Goal: Navigation & Orientation: Find specific page/section

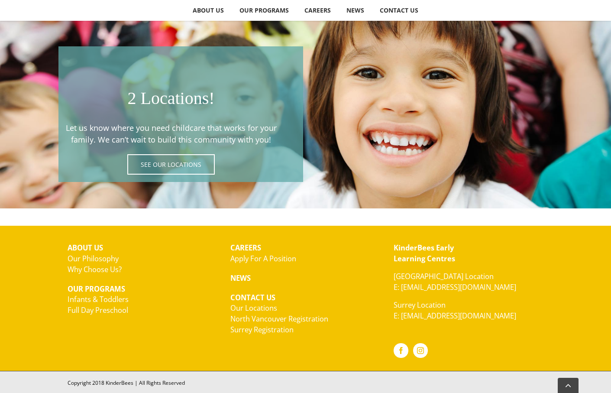
scroll to position [1491, 0]
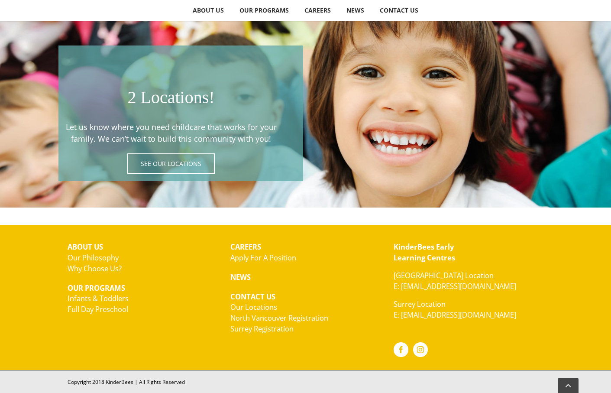
click at [359, 276] on p "NEWS" at bounding box center [305, 277] width 150 height 11
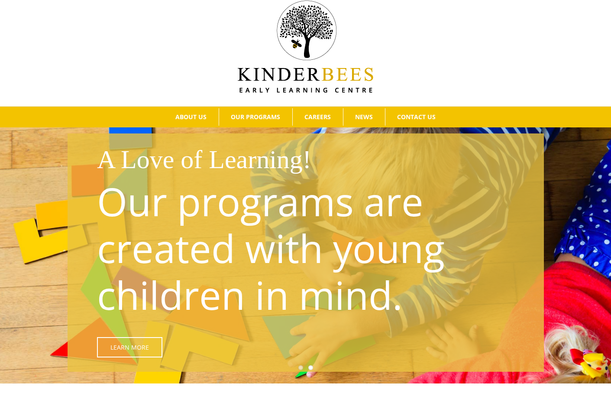
scroll to position [0, 0]
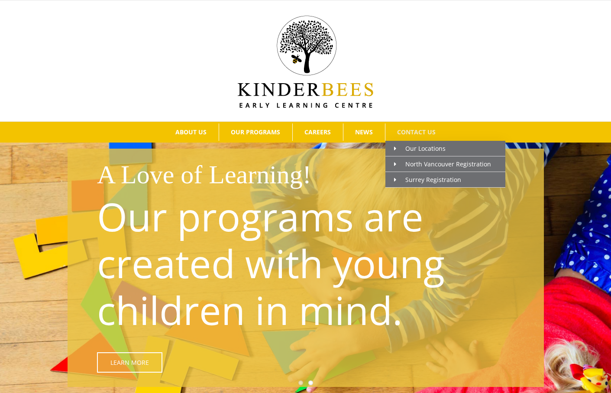
click at [416, 132] on span "CONTACT US" at bounding box center [416, 132] width 39 height 6
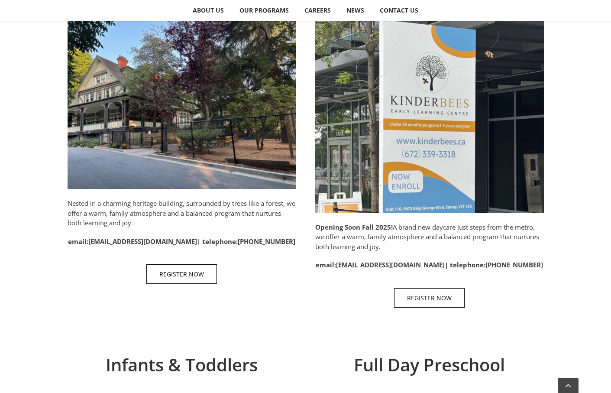
scroll to position [463, 0]
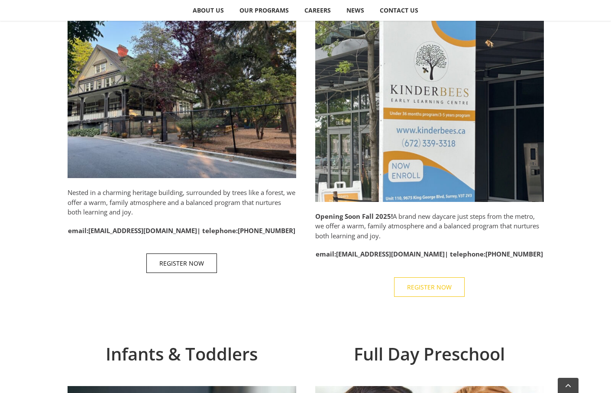
click at [424, 289] on span "REGISTER NOW" at bounding box center [429, 286] width 45 height 7
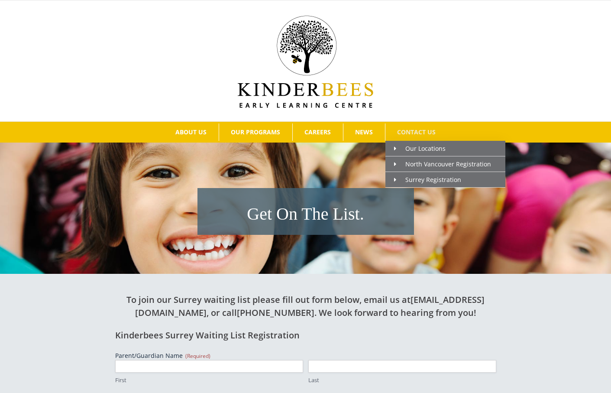
click at [411, 134] on span "CONTACT US" at bounding box center [416, 132] width 39 height 6
click at [423, 132] on span "CONTACT US" at bounding box center [416, 132] width 39 height 6
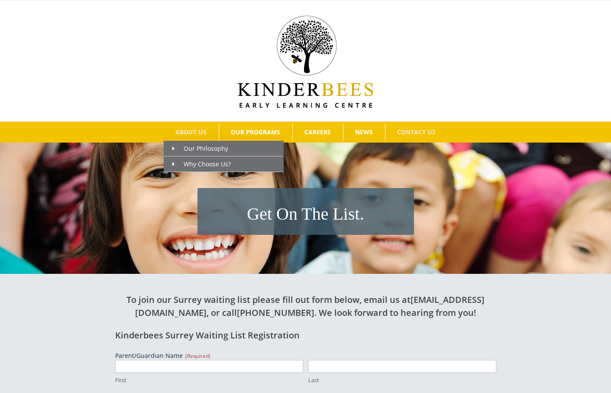
click at [196, 133] on span "ABOUT US" at bounding box center [190, 132] width 31 height 6
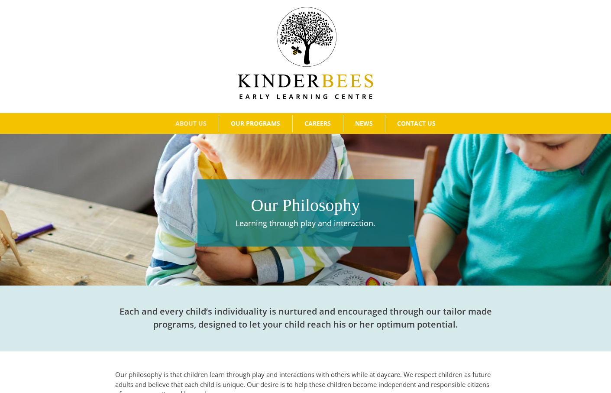
scroll to position [5, 0]
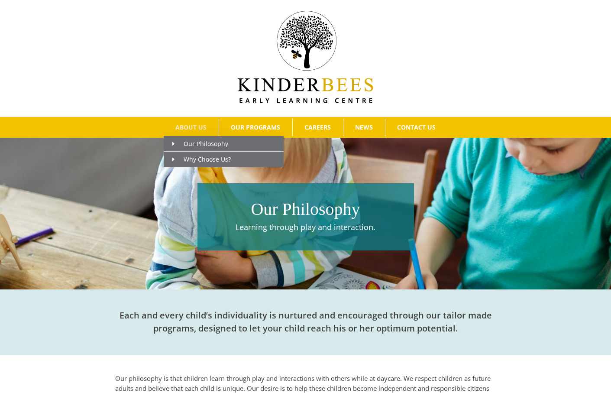
click at [182, 126] on span "ABOUT US" at bounding box center [190, 127] width 31 height 6
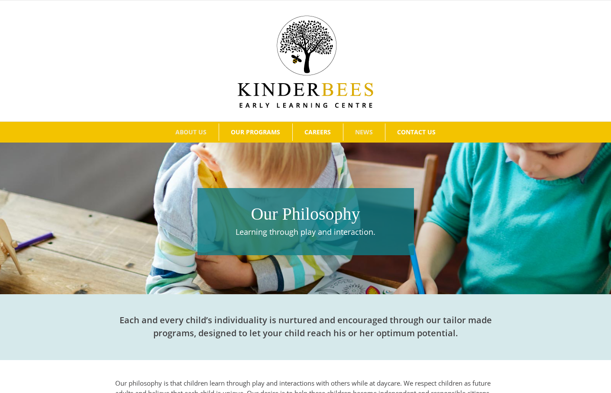
click at [364, 134] on span "NEWS" at bounding box center [364, 132] width 18 height 6
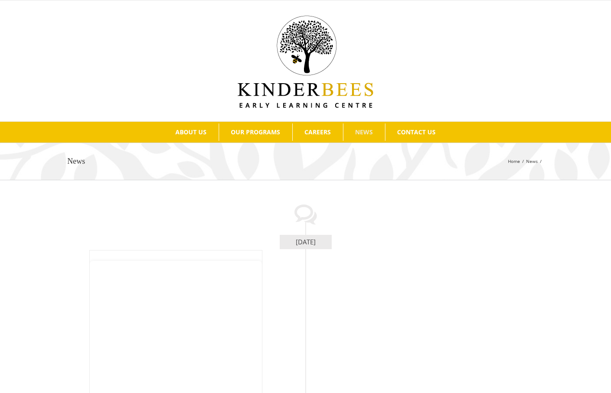
click at [305, 97] on img at bounding box center [306, 62] width 136 height 92
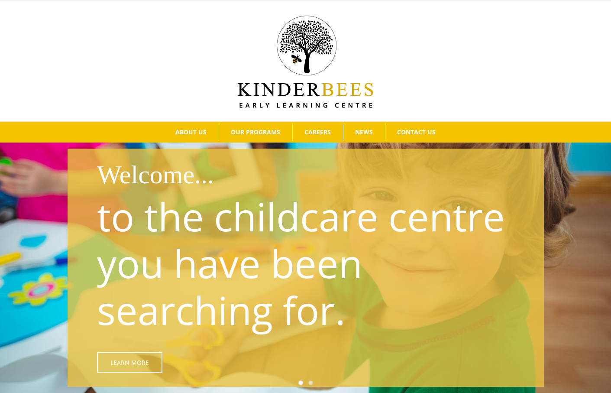
click at [548, 29] on div at bounding box center [305, 61] width 585 height 94
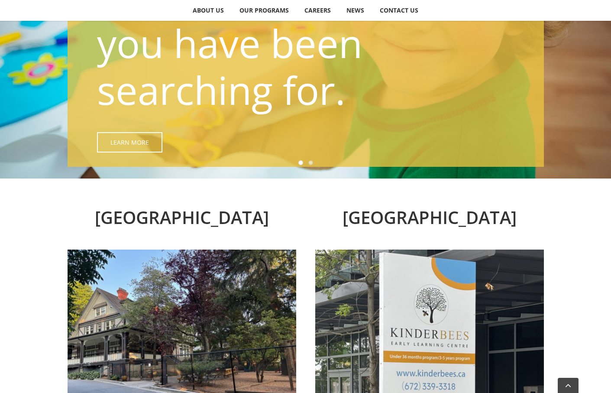
scroll to position [305, 0]
